Goal: Information Seeking & Learning: Understand process/instructions

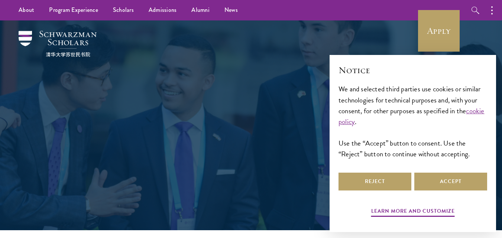
drag, startPoint x: 186, startPoint y: 104, endPoint x: 212, endPoint y: 101, distance: 26.1
click at [186, 104] on div "Admissions Join the world's next generation of leaders." at bounding box center [251, 125] width 256 height 148
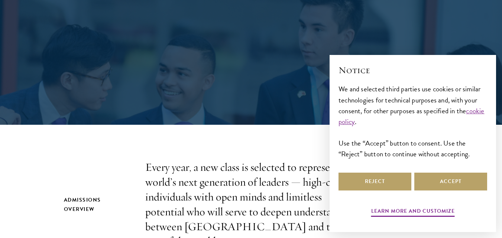
scroll to position [111, 0]
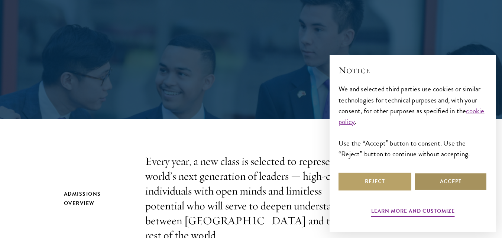
drag, startPoint x: 455, startPoint y: 185, endPoint x: 412, endPoint y: 185, distance: 42.7
click at [454, 185] on button "Accept" at bounding box center [450, 182] width 73 height 18
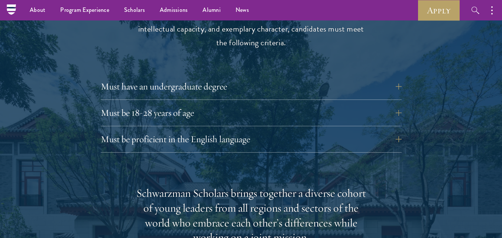
scroll to position [1003, 0]
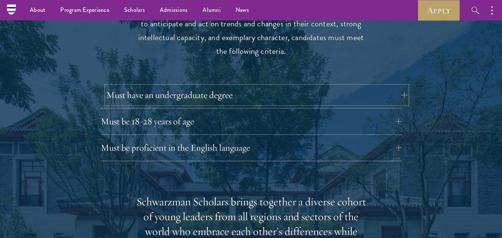
click at [400, 86] on button "Must have an undergraduate degree" at bounding box center [256, 95] width 301 height 18
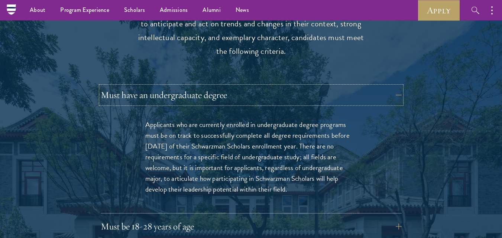
scroll to position [1114, 0]
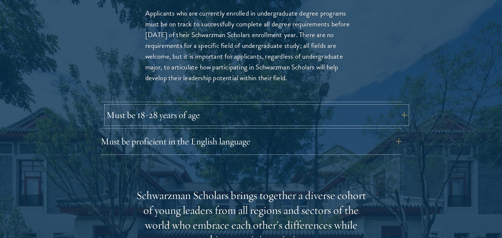
click at [400, 106] on button "Must be 18-28 years of age" at bounding box center [256, 115] width 301 height 18
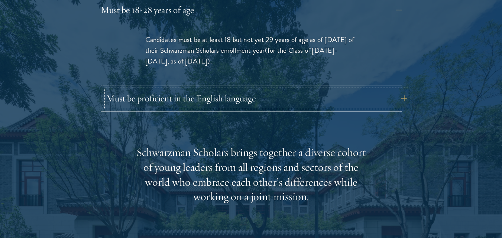
click at [403, 90] on button "Must be proficient in the English language" at bounding box center [256, 99] width 301 height 18
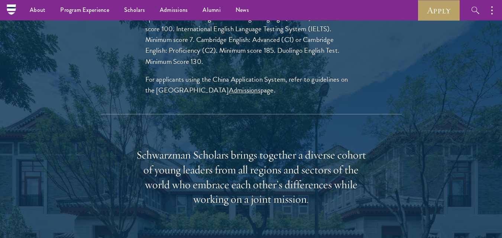
scroll to position [1225, 0]
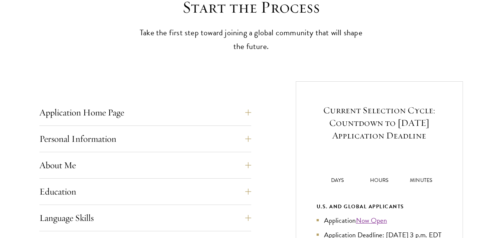
scroll to position [223, 0]
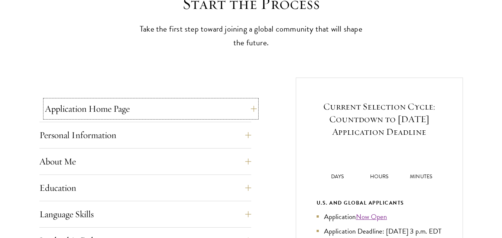
click at [253, 108] on button "Application Home Page" at bounding box center [151, 109] width 212 height 18
click at [253, 135] on button "Personal Information" at bounding box center [151, 135] width 212 height 18
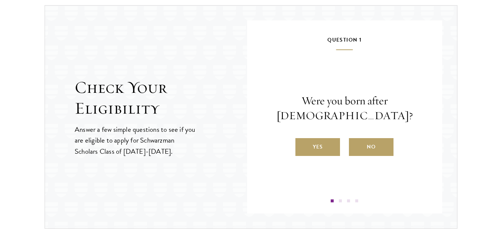
scroll to position [785, 0]
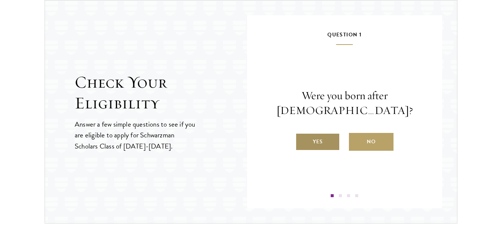
click at [319, 144] on label "Yes" at bounding box center [317, 142] width 45 height 18
click at [302, 140] on input "Yes" at bounding box center [298, 137] width 7 height 7
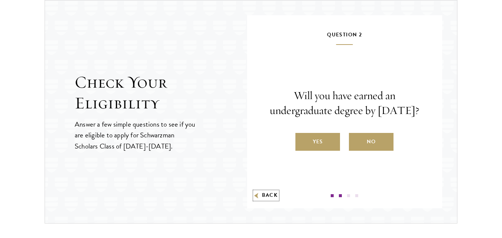
click at [260, 196] on button "Back" at bounding box center [265, 196] width 23 height 8
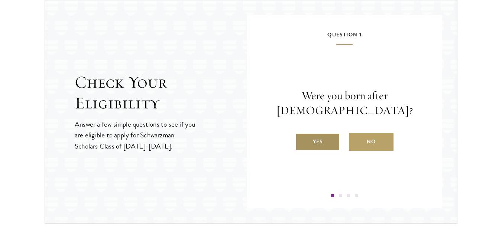
click at [328, 143] on label "Yes" at bounding box center [317, 142] width 45 height 18
click at [302, 140] on input "Yes" at bounding box center [298, 137] width 7 height 7
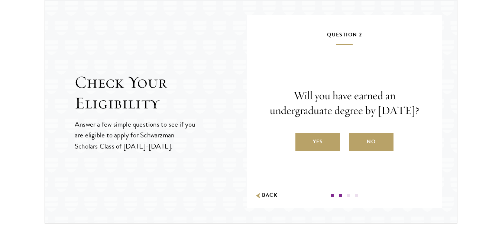
click at [326, 151] on label "Yes" at bounding box center [317, 142] width 45 height 18
click at [302, 140] on input "Yes" at bounding box center [298, 137] width 7 height 7
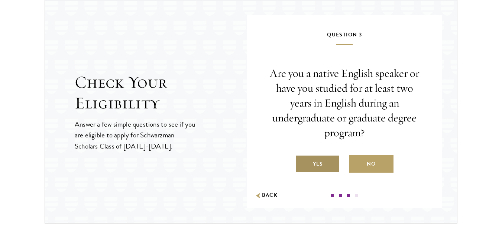
click at [327, 162] on label "Yes" at bounding box center [317, 164] width 45 height 18
click at [302, 162] on input "Yes" at bounding box center [298, 159] width 7 height 7
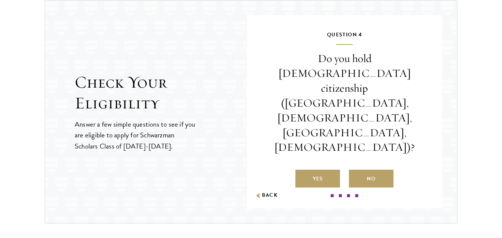
click at [364, 170] on label "No" at bounding box center [371, 179] width 45 height 18
click at [355, 171] on input "No" at bounding box center [352, 174] width 7 height 7
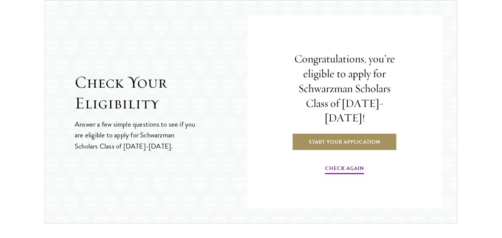
click at [345, 133] on link "Start Your Application" at bounding box center [344, 142] width 105 height 18
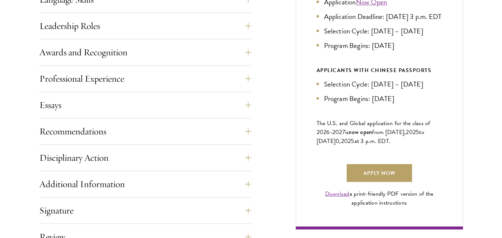
scroll to position [445, 0]
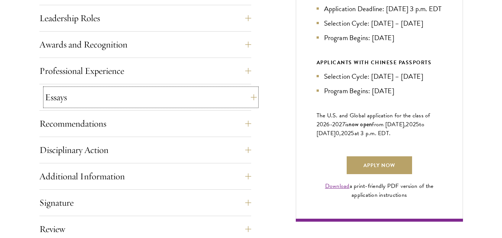
click at [253, 98] on button "Essays" at bounding box center [151, 97] width 212 height 18
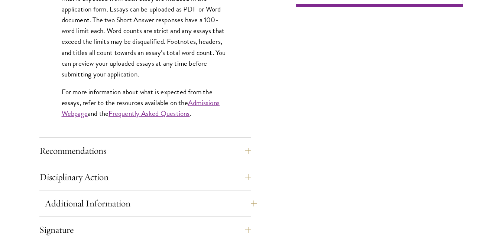
scroll to position [668, 0]
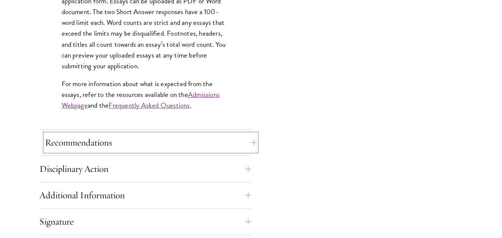
click at [252, 143] on button "Recommendations" at bounding box center [151, 143] width 212 height 18
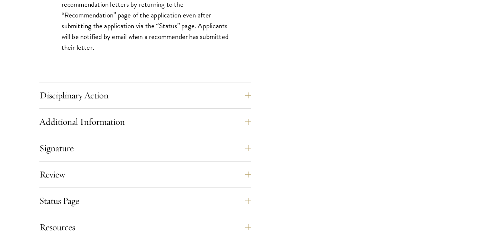
scroll to position [1114, 0]
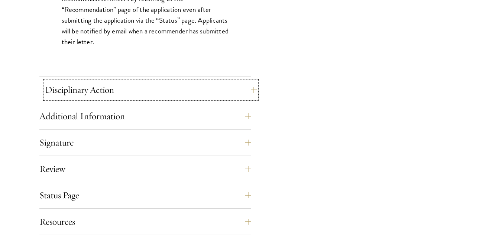
click at [250, 91] on button "Disciplinary Action" at bounding box center [151, 90] width 212 height 18
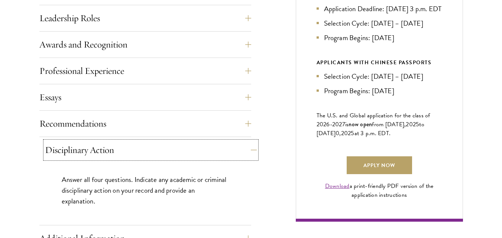
scroll to position [557, 0]
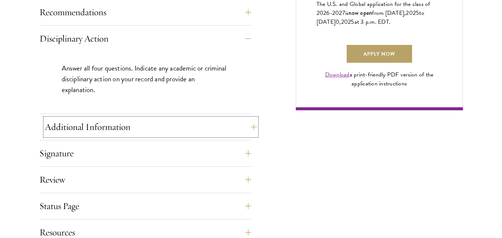
click at [254, 127] on button "Additional Information" at bounding box center [151, 127] width 212 height 18
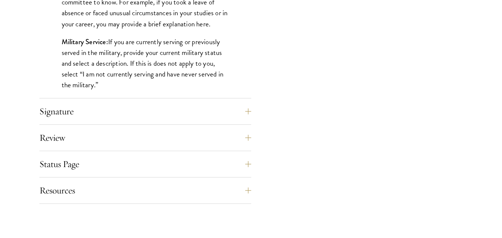
scroll to position [780, 0]
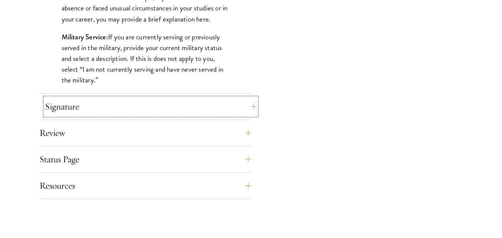
click at [252, 108] on button "Signature" at bounding box center [151, 107] width 212 height 18
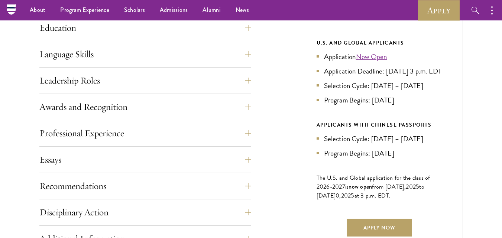
scroll to position [334, 0]
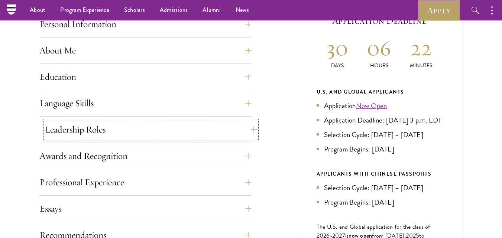
click at [249, 131] on button "Leadership Roles" at bounding box center [151, 130] width 212 height 18
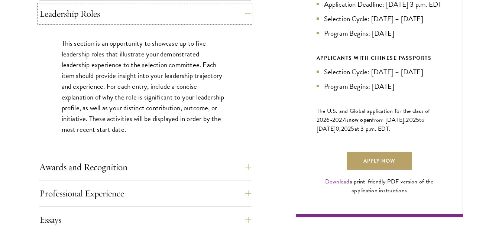
scroll to position [557, 0]
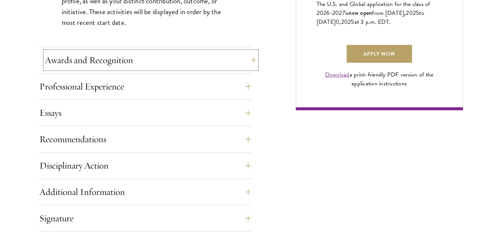
click at [249, 61] on button "Awards and Recognition" at bounding box center [151, 60] width 212 height 18
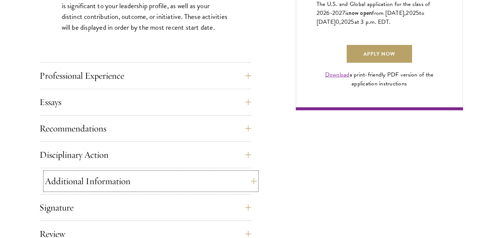
click at [253, 181] on button "Additional Information" at bounding box center [151, 181] width 212 height 18
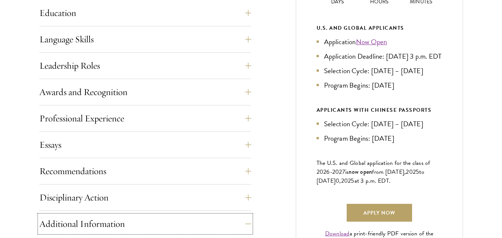
scroll to position [446, 0]
